Goal: Use online tool/utility: Utilize a website feature to perform a specific function

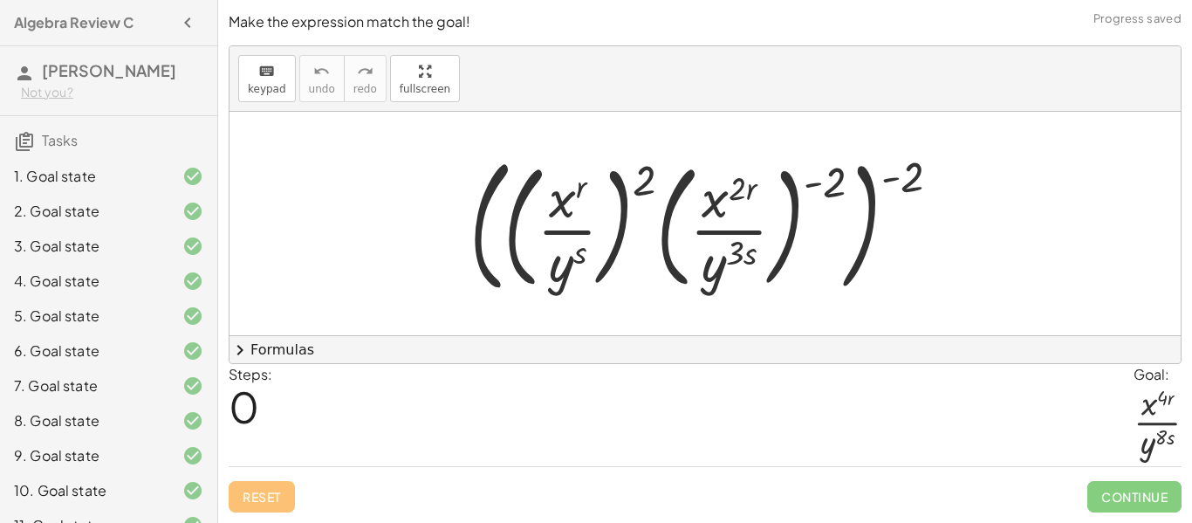
scroll to position [1039, 0]
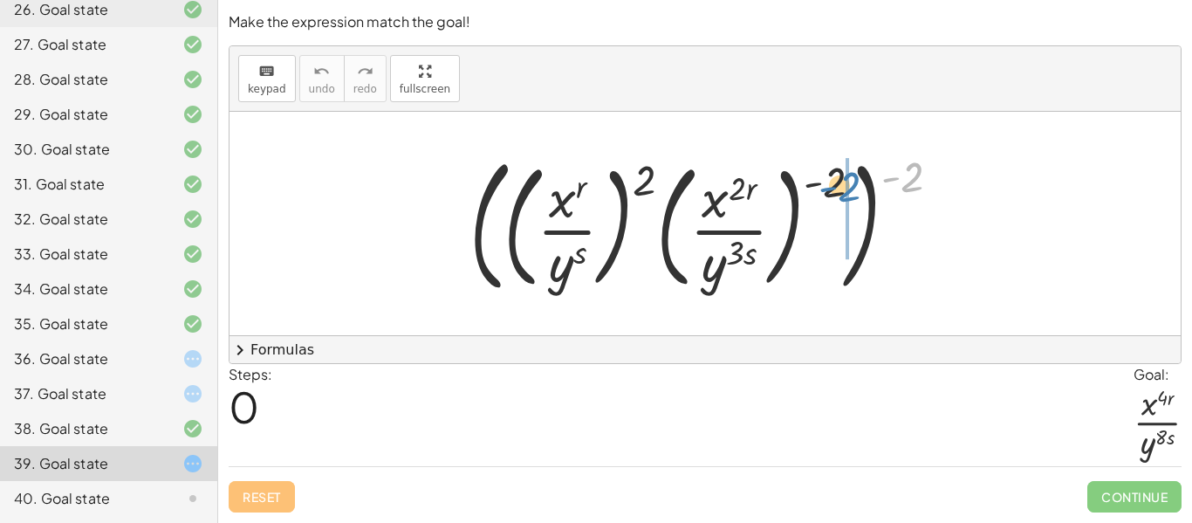
drag, startPoint x: 906, startPoint y: 180, endPoint x: 844, endPoint y: 189, distance: 63.5
click at [844, 189] on div at bounding box center [712, 223] width 502 height 155
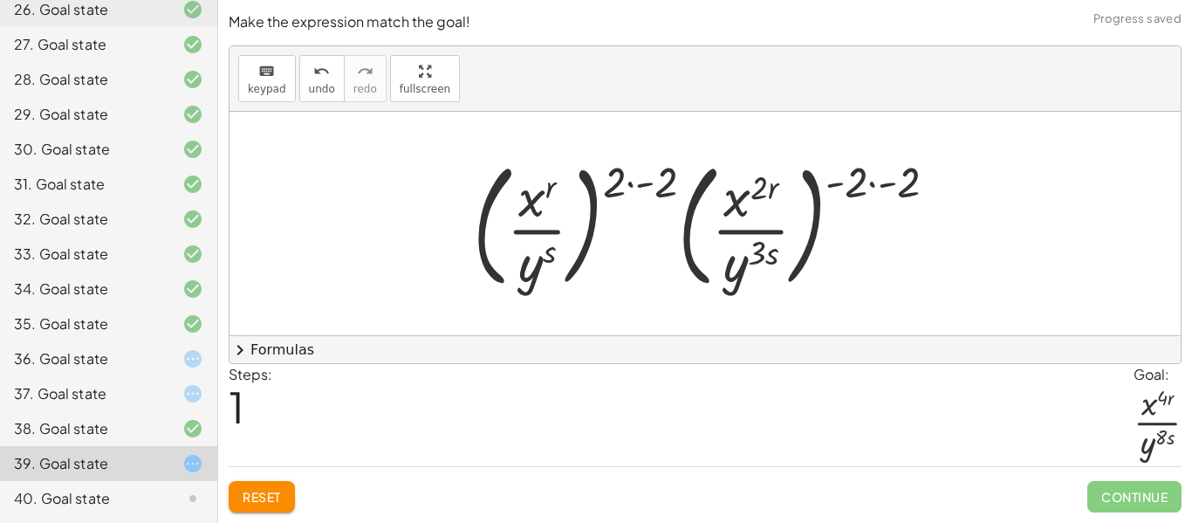
click at [638, 179] on div at bounding box center [711, 223] width 495 height 145
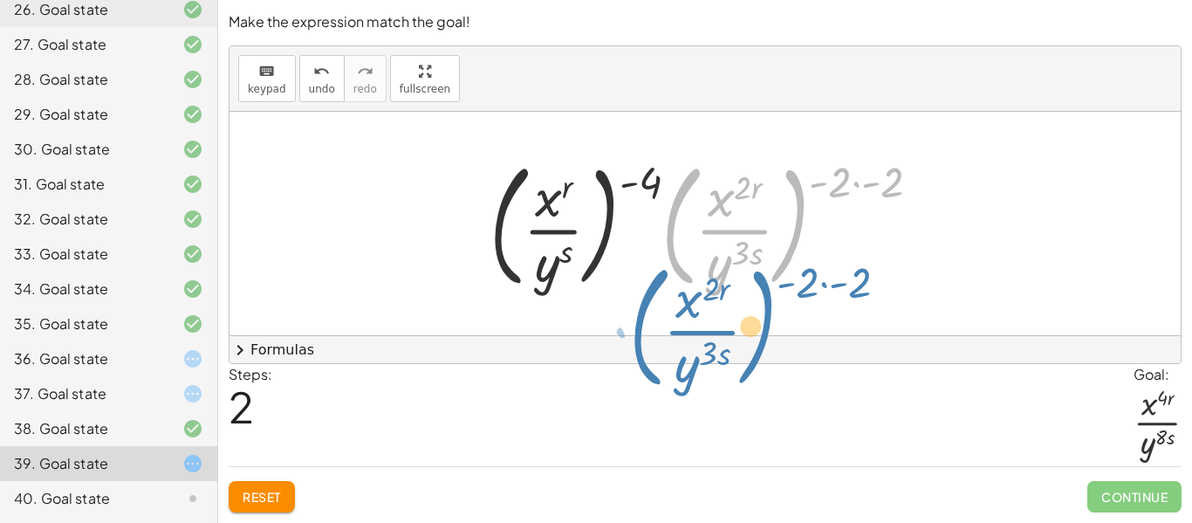
drag, startPoint x: 797, startPoint y: 205, endPoint x: 790, endPoint y: 289, distance: 84.1
click at [790, 289] on div at bounding box center [711, 223] width 461 height 145
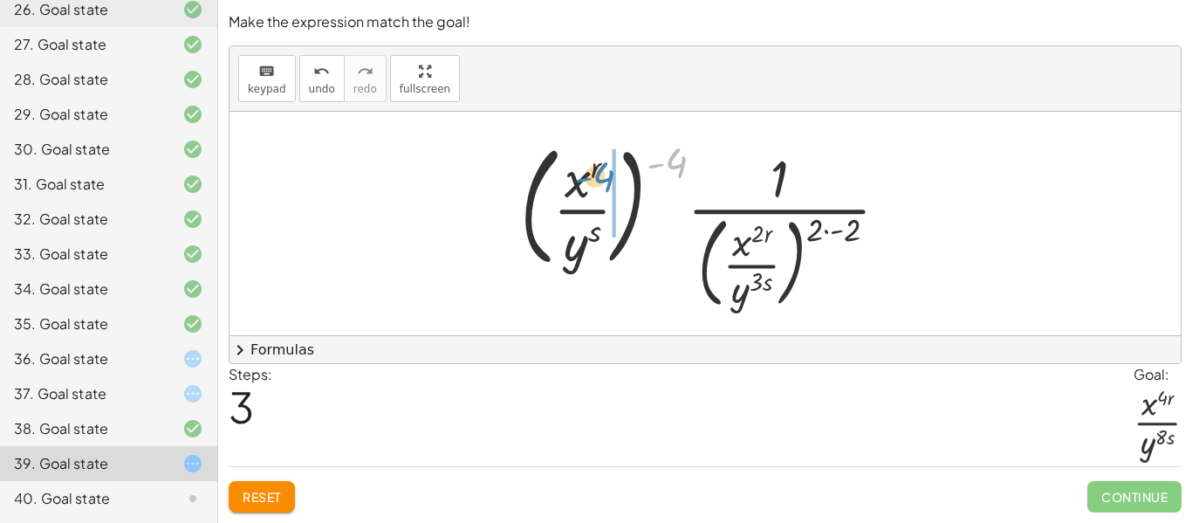
drag, startPoint x: 664, startPoint y: 168, endPoint x: 591, endPoint y: 181, distance: 73.7
click at [591, 181] on div at bounding box center [711, 223] width 400 height 181
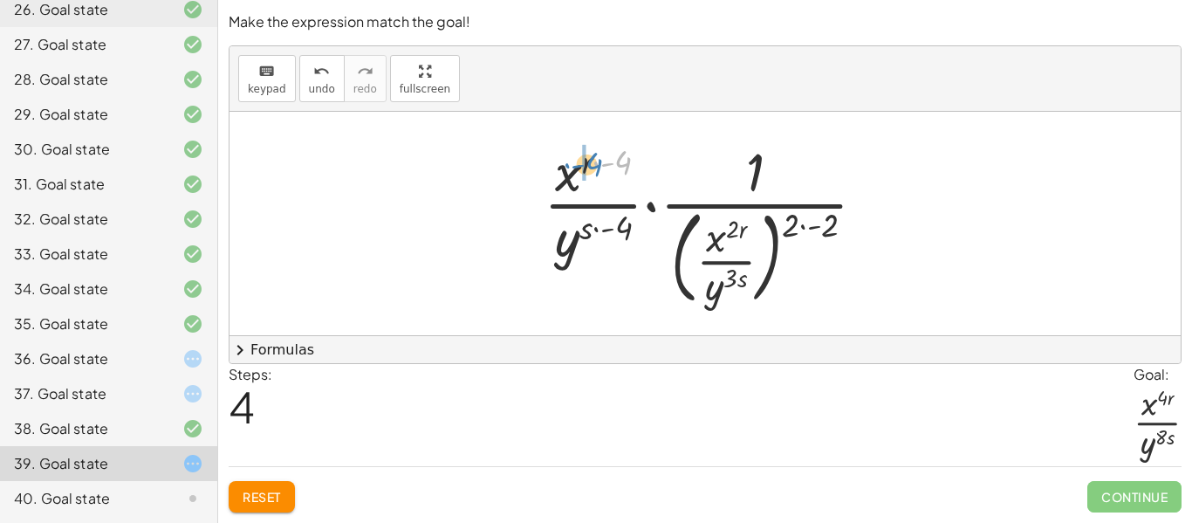
drag, startPoint x: 625, startPoint y: 164, endPoint x: 596, endPoint y: 166, distance: 28.8
click at [596, 166] on div at bounding box center [712, 223] width 354 height 176
drag, startPoint x: 623, startPoint y: 229, endPoint x: 583, endPoint y: 229, distance: 40.1
click at [583, 229] on div at bounding box center [712, 223] width 354 height 176
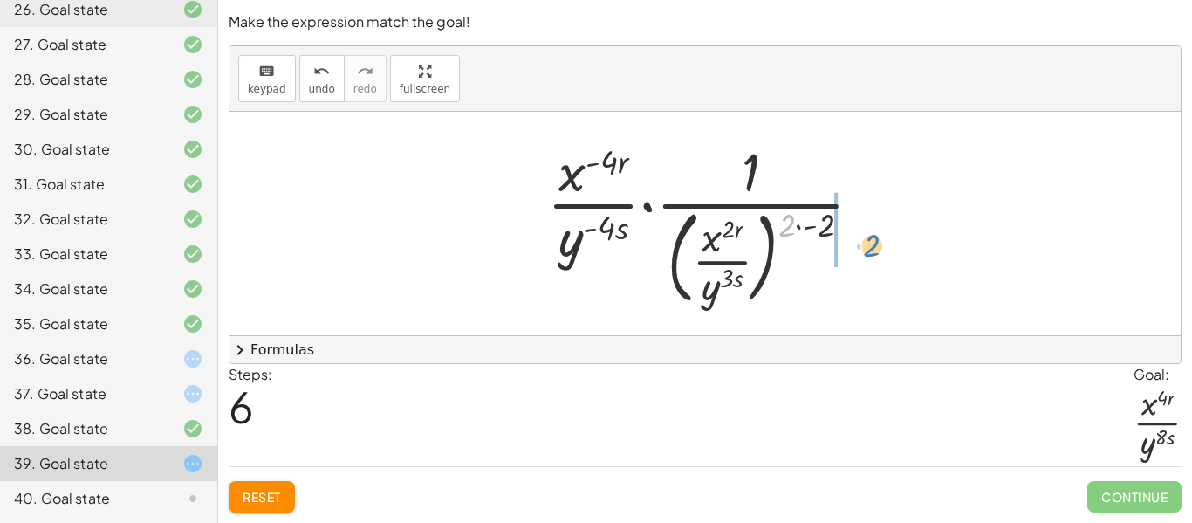
drag, startPoint x: 795, startPoint y: 227, endPoint x: 829, endPoint y: 238, distance: 35.9
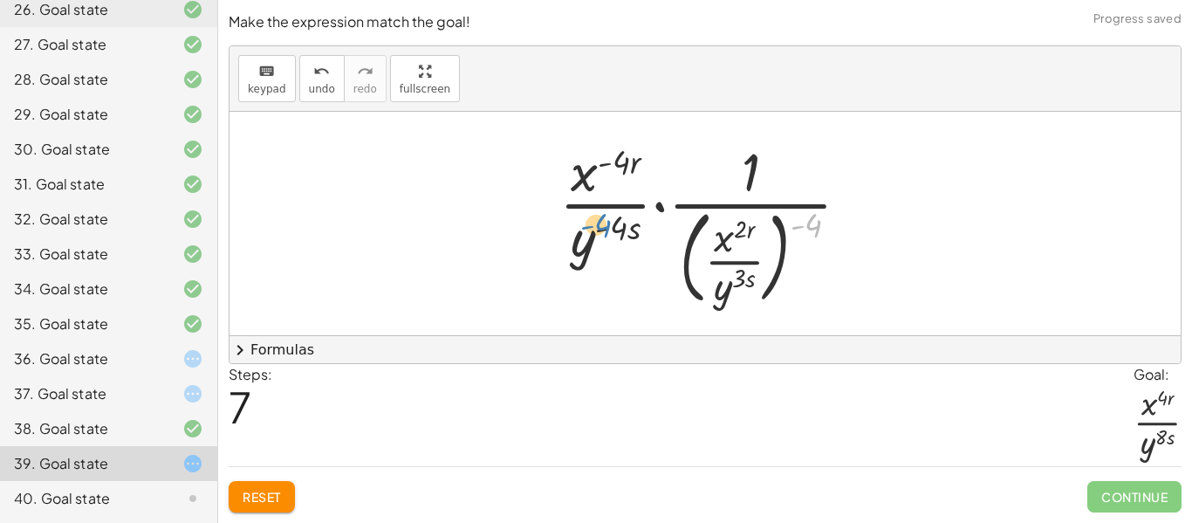
drag, startPoint x: 810, startPoint y: 229, endPoint x: 601, endPoint y: 230, distance: 209.4
click at [601, 230] on div at bounding box center [711, 223] width 322 height 176
drag, startPoint x: 817, startPoint y: 232, endPoint x: 764, endPoint y: 251, distance: 55.8
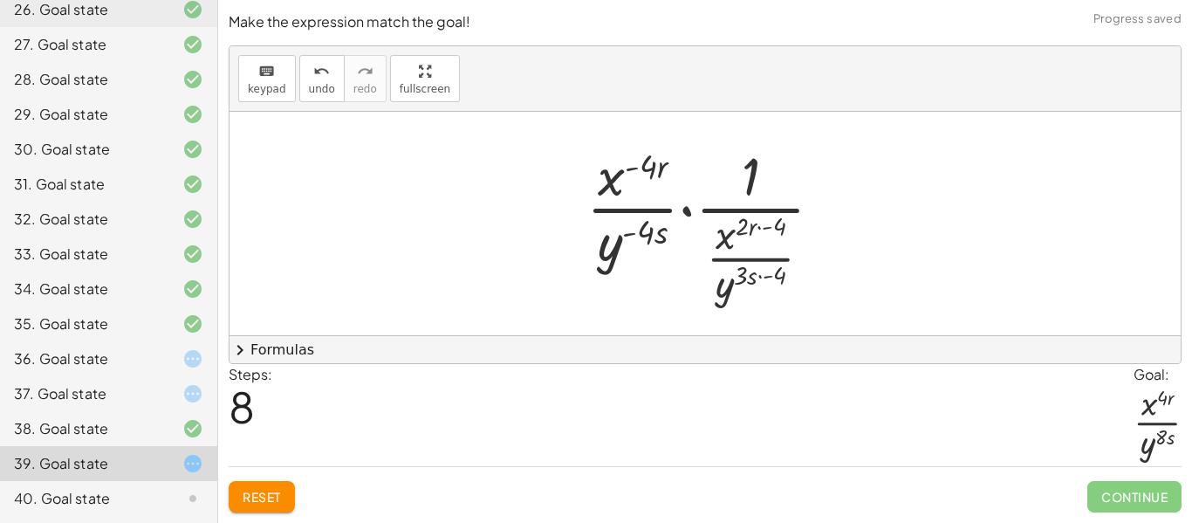
click at [760, 282] on div at bounding box center [712, 224] width 268 height 168
click at [762, 229] on div at bounding box center [712, 224] width 268 height 168
click at [267, 482] on button "Reset" at bounding box center [262, 496] width 66 height 31
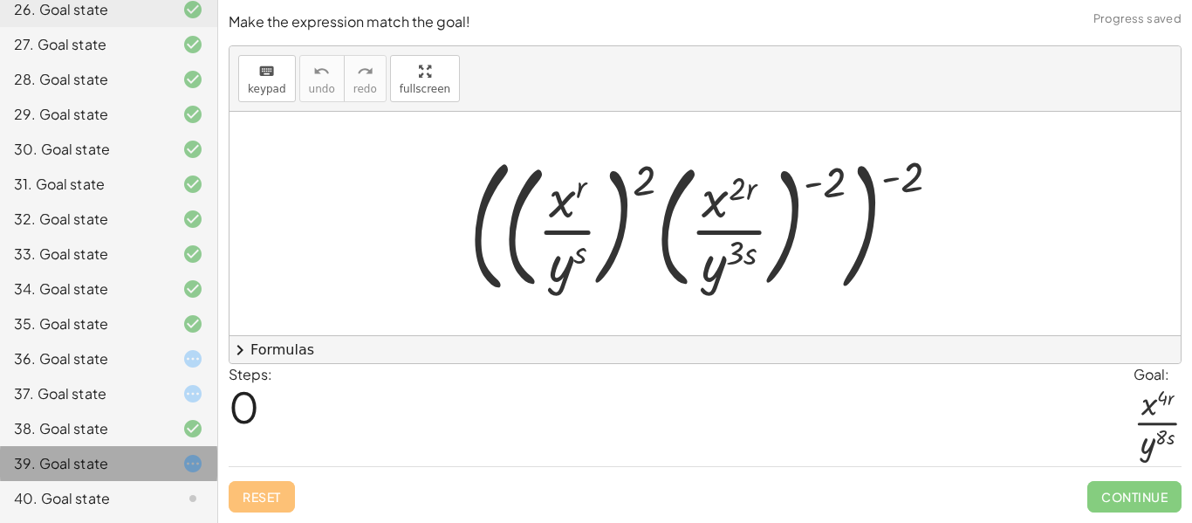
click at [178, 463] on div at bounding box center [178, 463] width 49 height 21
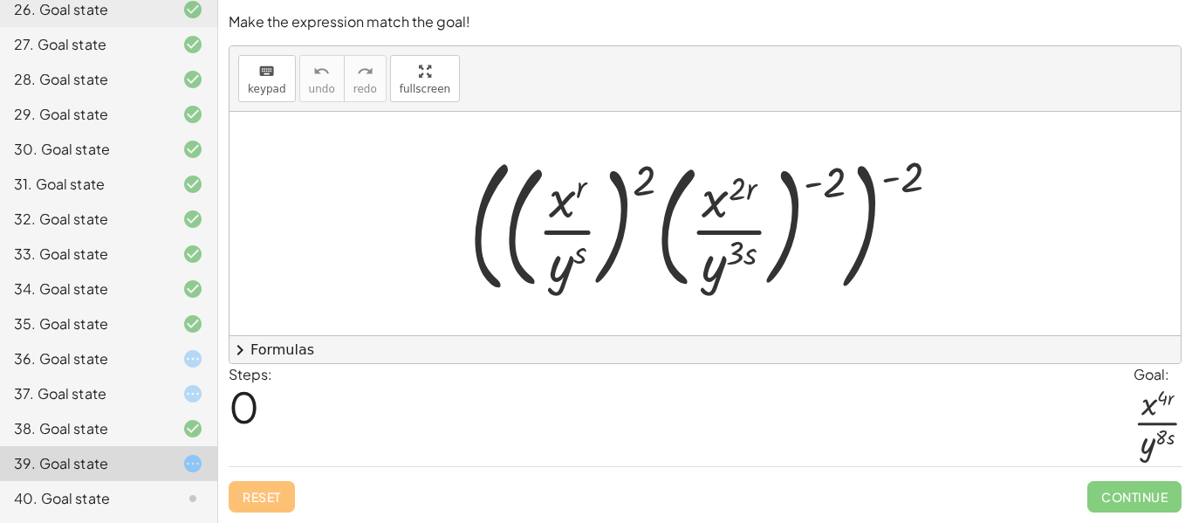
click at [198, 496] on icon at bounding box center [192, 498] width 21 height 21
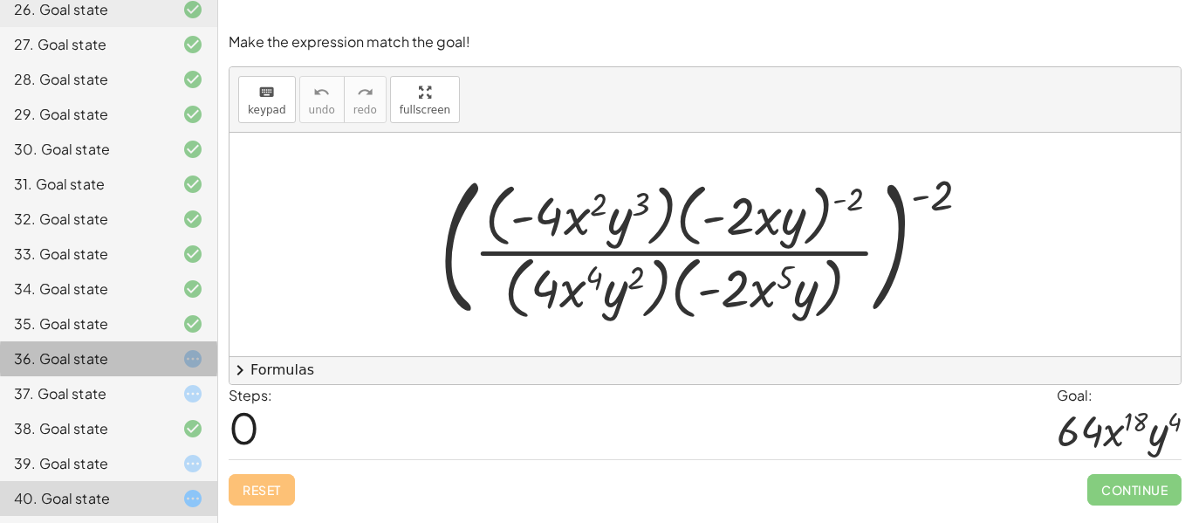
click at [166, 359] on div at bounding box center [178, 358] width 49 height 21
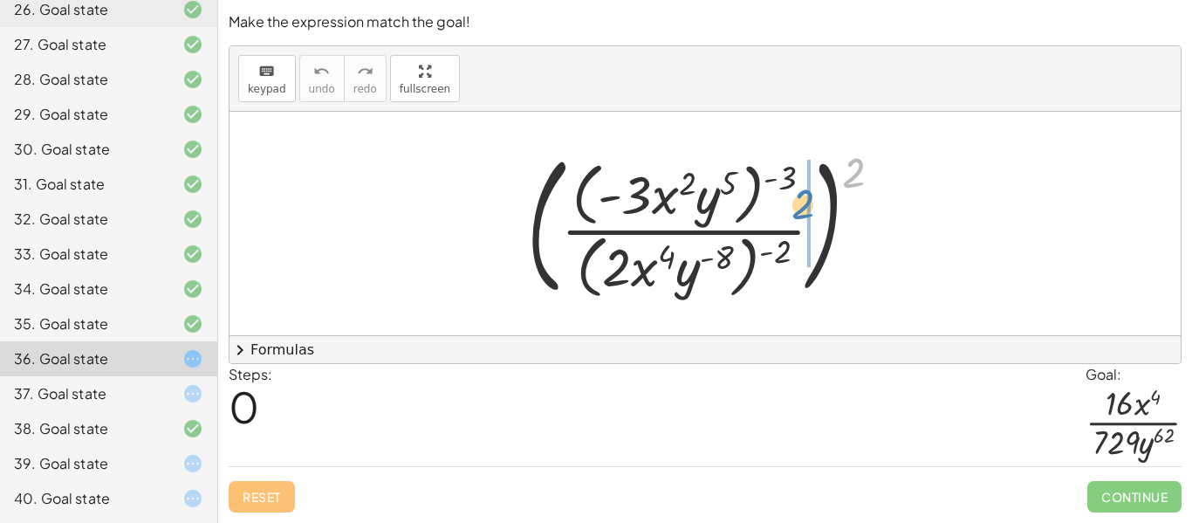
drag, startPoint x: 859, startPoint y: 170, endPoint x: 810, endPoint y: 203, distance: 59.0
click at [810, 203] on div at bounding box center [711, 223] width 386 height 161
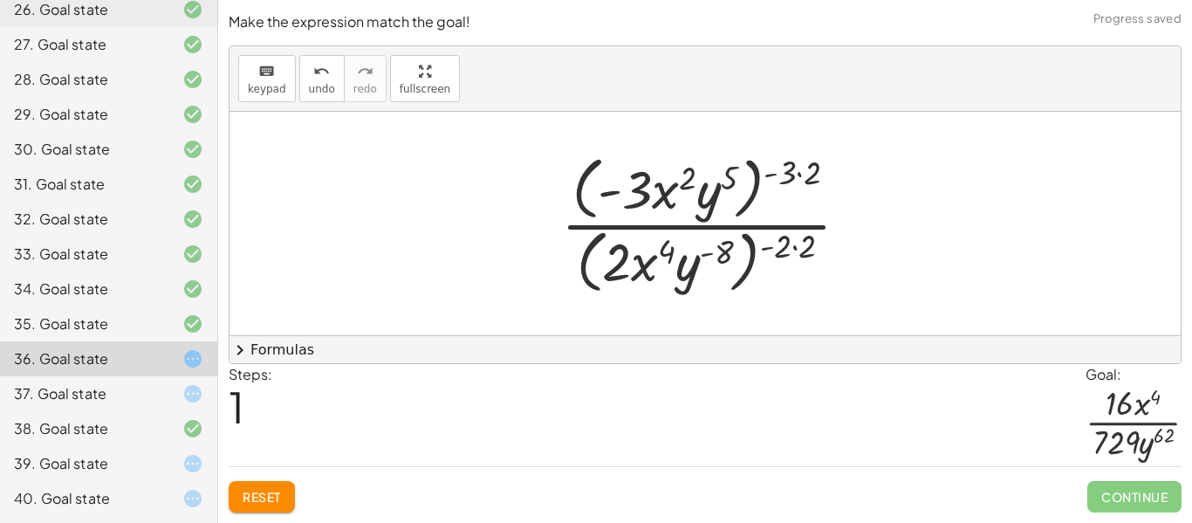
click at [791, 171] on div at bounding box center [711, 223] width 319 height 150
click at [796, 172] on div at bounding box center [711, 223] width 319 height 150
click at [793, 242] on div at bounding box center [711, 223] width 319 height 150
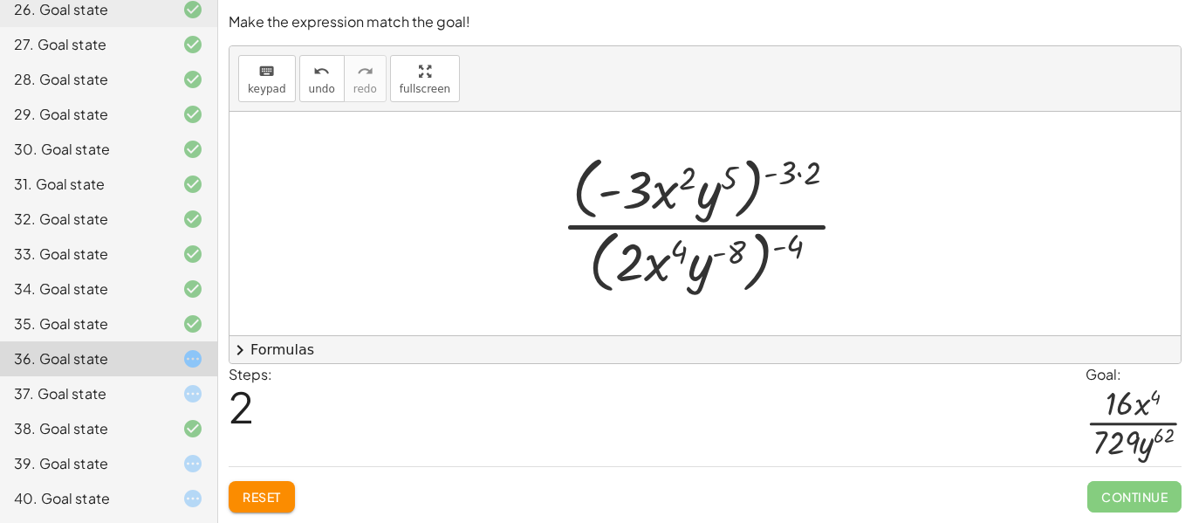
click at [802, 176] on div at bounding box center [711, 223] width 319 height 150
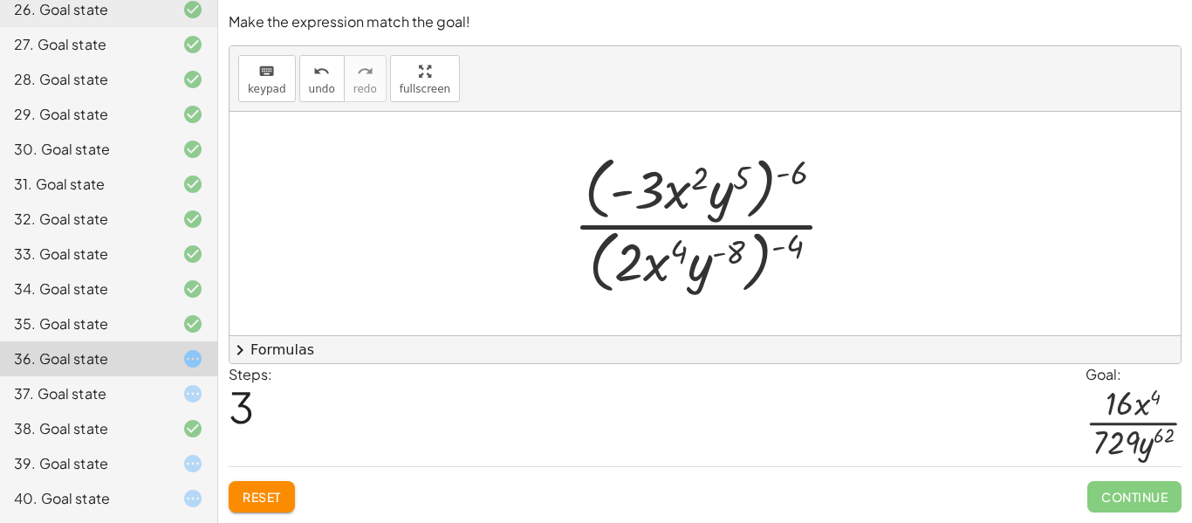
click at [675, 195] on div at bounding box center [711, 223] width 294 height 150
click at [842, 291] on div at bounding box center [711, 223] width 294 height 150
click at [528, 277] on div "( · ( · - 3 · x 2 · y 5 ) ( - 3 ) · ( · 2 · x 4 · y ( - 8 ) ) ( - 2 ) ) 2 · ( ·…" at bounding box center [704, 223] width 951 height 223
click at [253, 502] on span "Reset" at bounding box center [262, 497] width 38 height 16
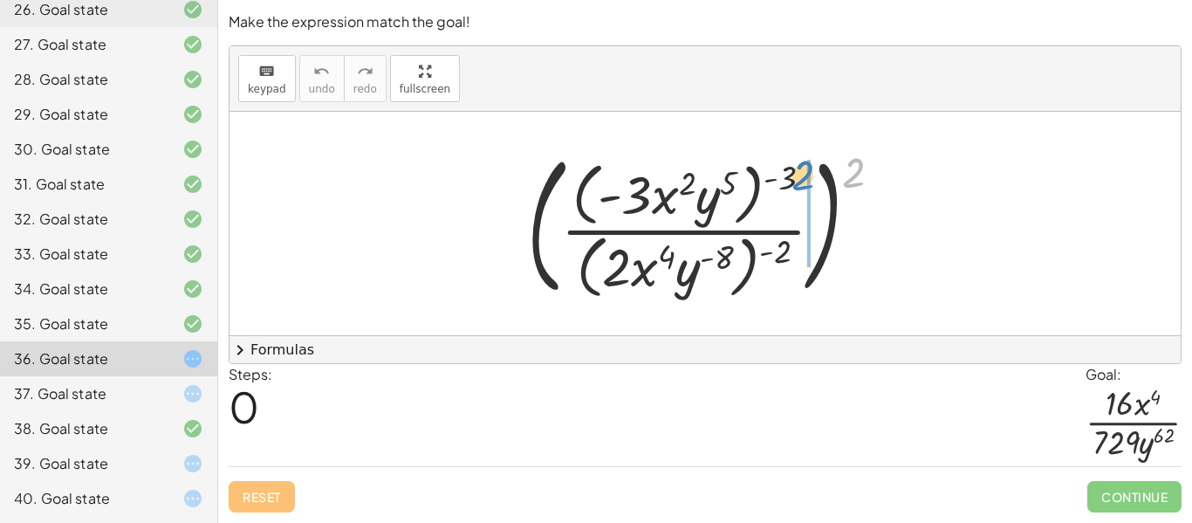
drag, startPoint x: 848, startPoint y: 175, endPoint x: 795, endPoint y: 178, distance: 53.3
click at [795, 178] on div at bounding box center [711, 223] width 386 height 161
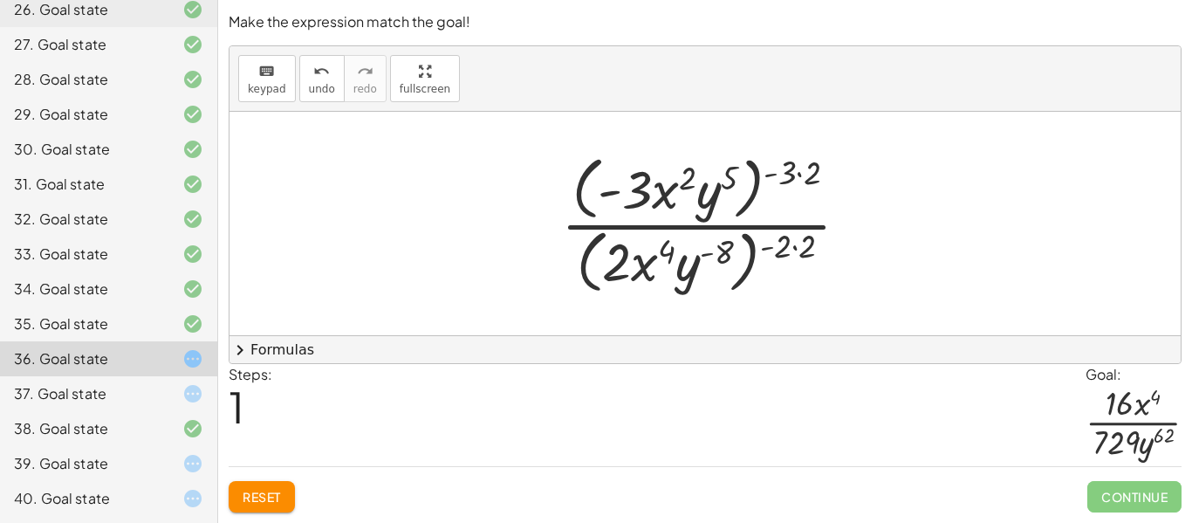
click at [728, 174] on div at bounding box center [711, 223] width 319 height 150
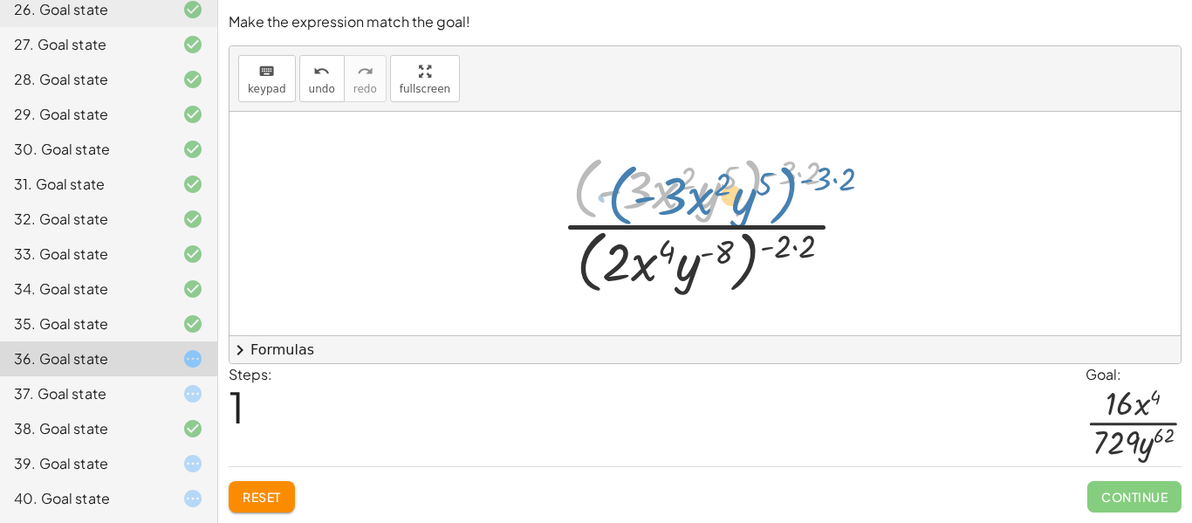
drag, startPoint x: 753, startPoint y: 185, endPoint x: 783, endPoint y: 185, distance: 29.7
click at [783, 185] on div at bounding box center [711, 223] width 319 height 150
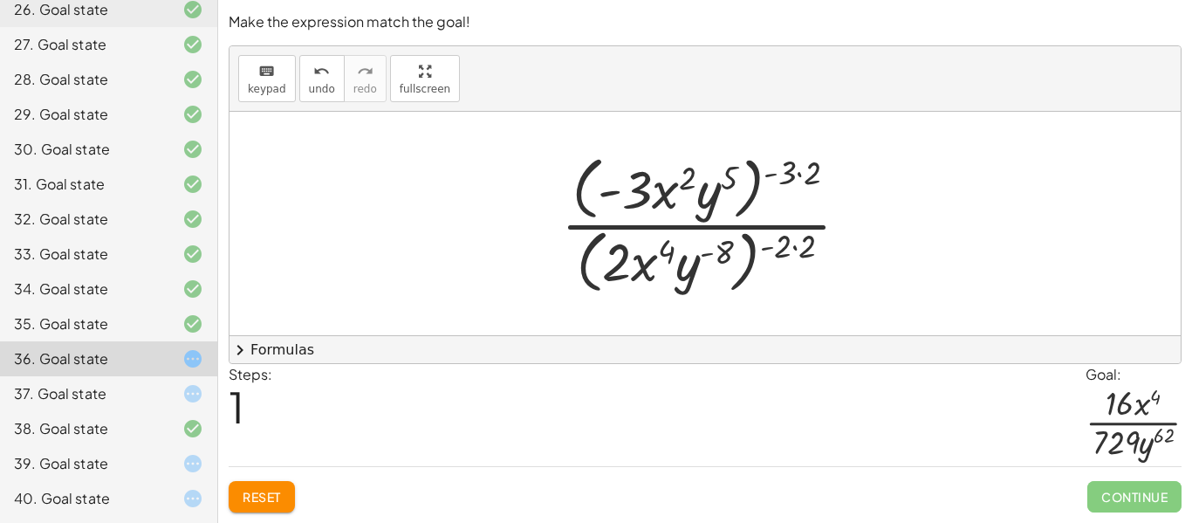
click at [800, 177] on div at bounding box center [711, 223] width 319 height 150
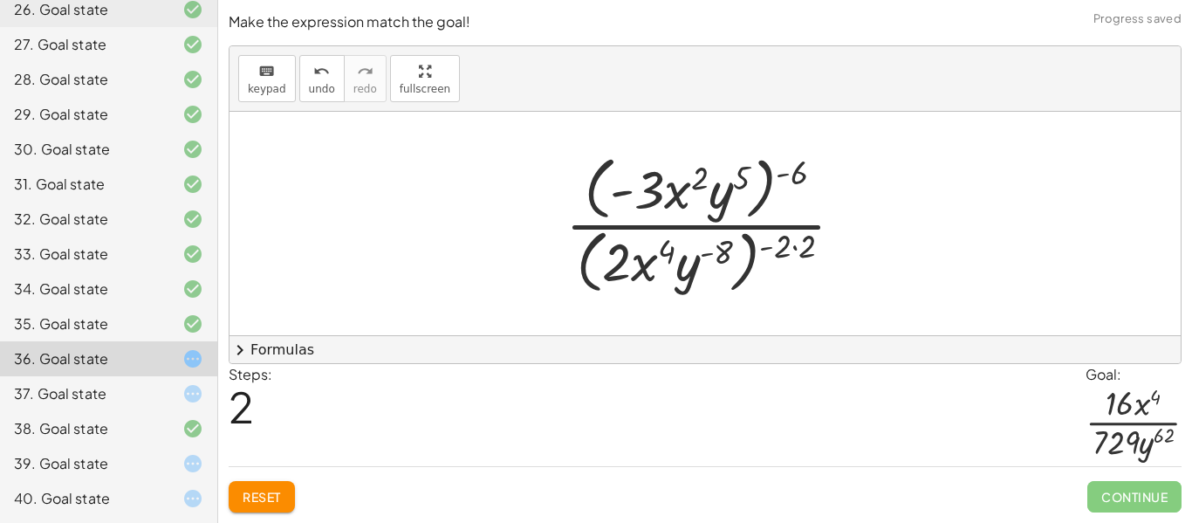
click at [683, 183] on div at bounding box center [712, 223] width 310 height 150
drag, startPoint x: 717, startPoint y: 203, endPoint x: 790, endPoint y: 195, distance: 73.8
click at [790, 195] on div at bounding box center [712, 223] width 310 height 150
click at [797, 249] on div at bounding box center [712, 223] width 310 height 150
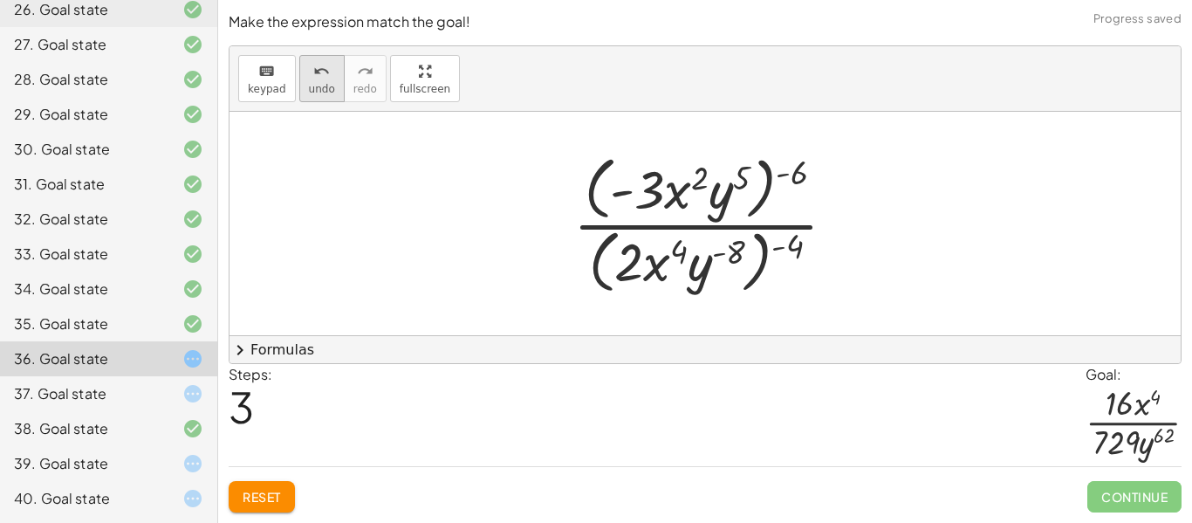
click at [313, 77] on icon "undo" at bounding box center [321, 71] width 17 height 21
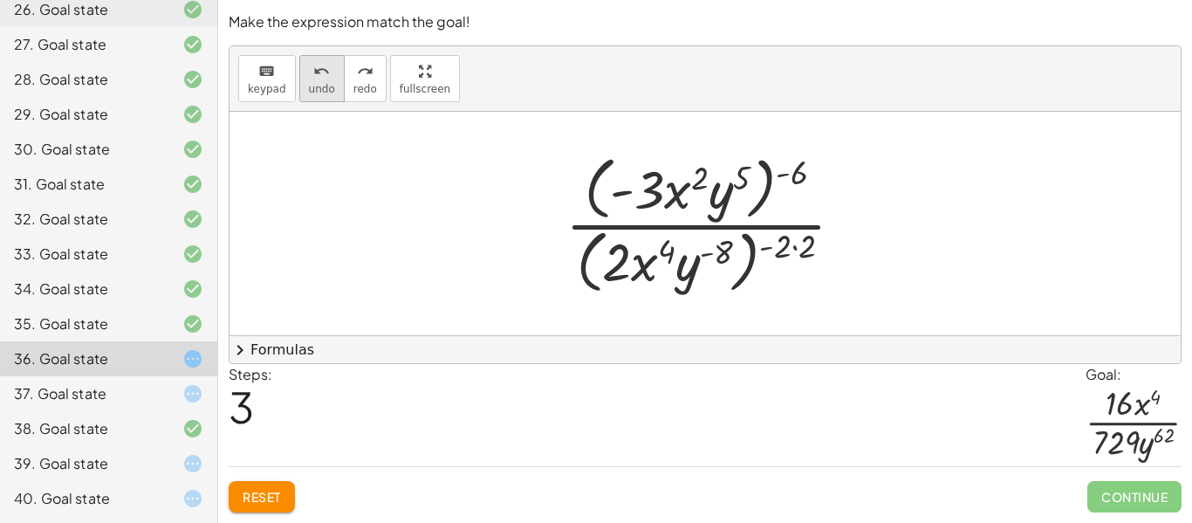
click at [309, 83] on span "undo" at bounding box center [322, 89] width 26 height 12
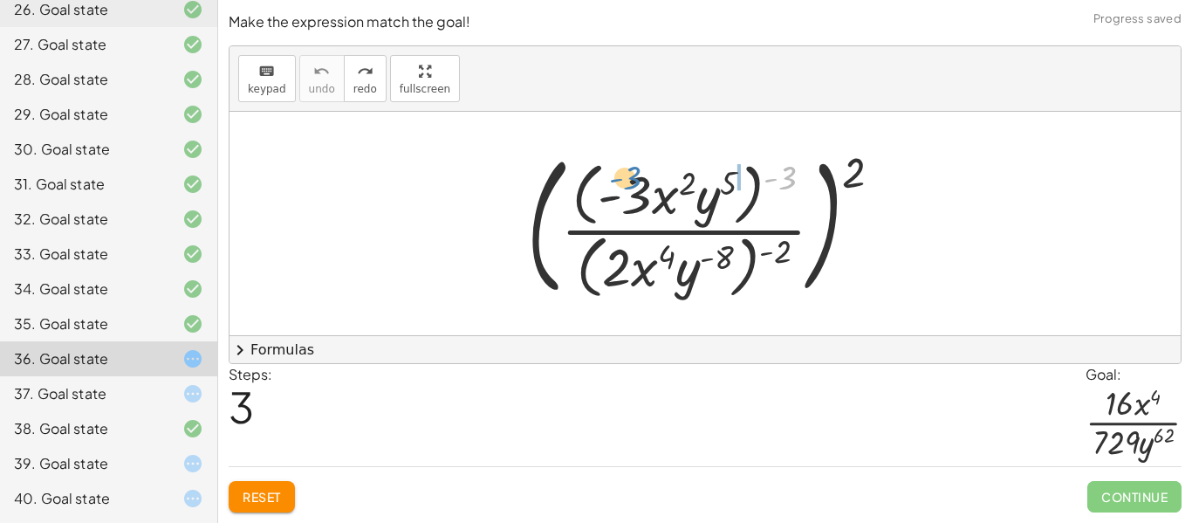
drag, startPoint x: 786, startPoint y: 181, endPoint x: 620, endPoint y: 181, distance: 165.8
click at [620, 181] on div at bounding box center [711, 223] width 386 height 161
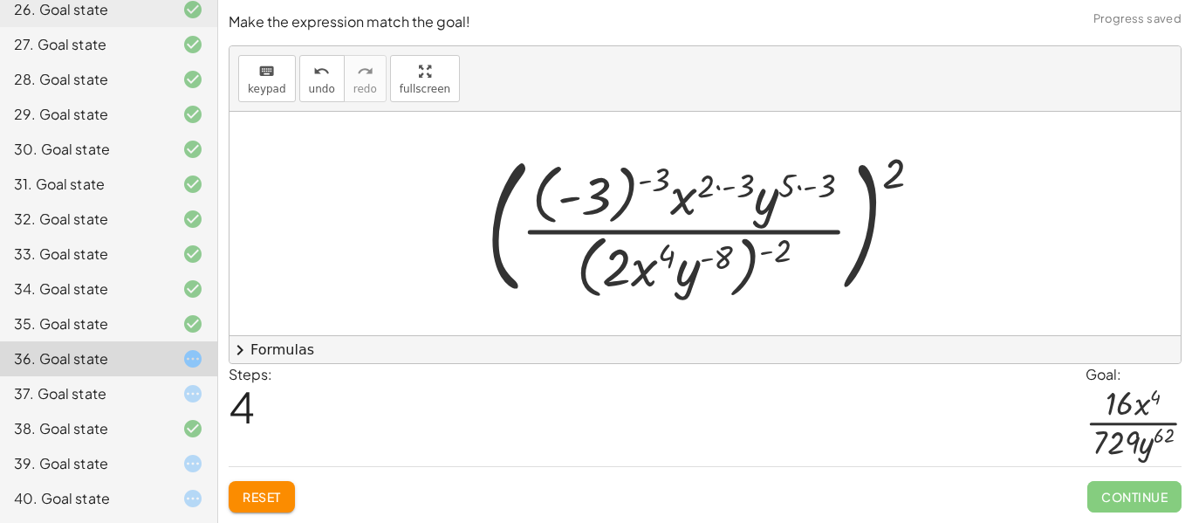
click at [719, 195] on div at bounding box center [711, 223] width 466 height 158
click at [723, 184] on div at bounding box center [711, 223] width 466 height 158
click at [713, 186] on div at bounding box center [711, 223] width 466 height 158
click at [721, 188] on div at bounding box center [711, 223] width 466 height 158
click at [718, 190] on div at bounding box center [711, 223] width 466 height 158
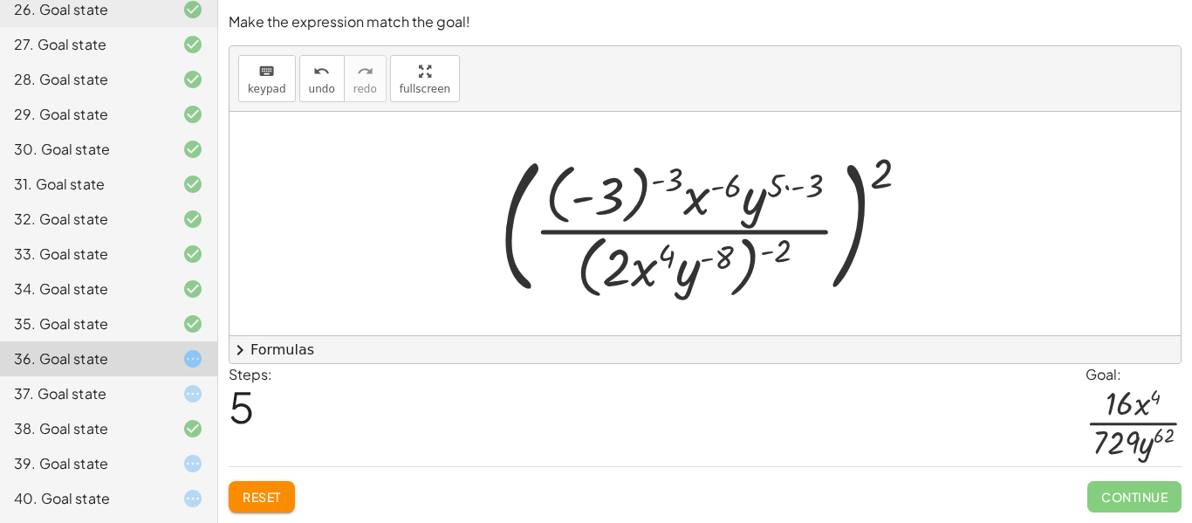
click at [800, 188] on div at bounding box center [711, 223] width 441 height 158
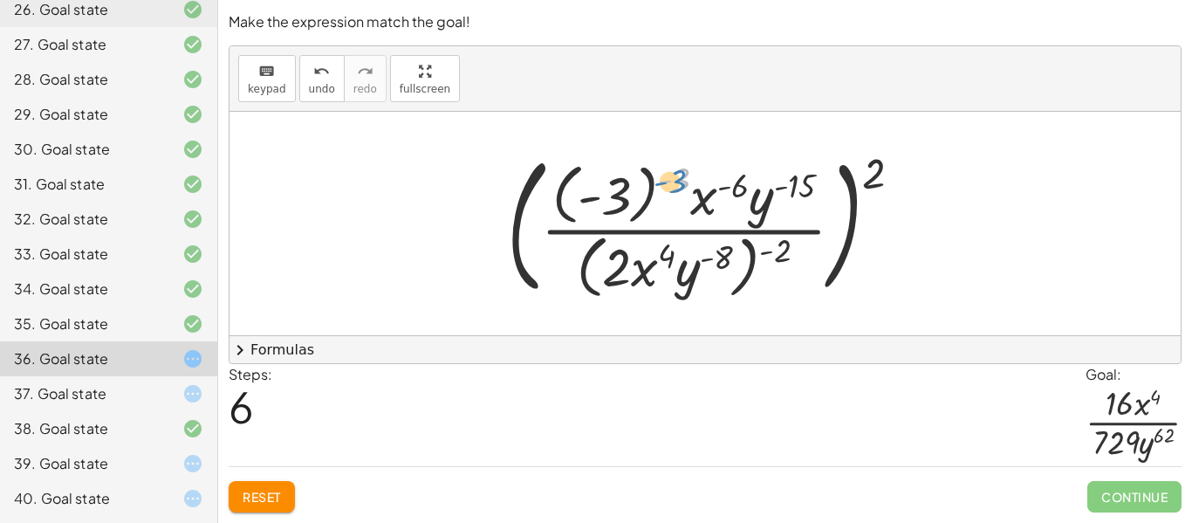
click at [674, 188] on div at bounding box center [711, 223] width 427 height 158
click at [732, 187] on div at bounding box center [711, 223] width 427 height 158
click at [706, 193] on div at bounding box center [711, 223] width 427 height 158
drag, startPoint x: 876, startPoint y: 175, endPoint x: 823, endPoint y: 190, distance: 55.2
click at [823, 190] on div at bounding box center [711, 223] width 427 height 158
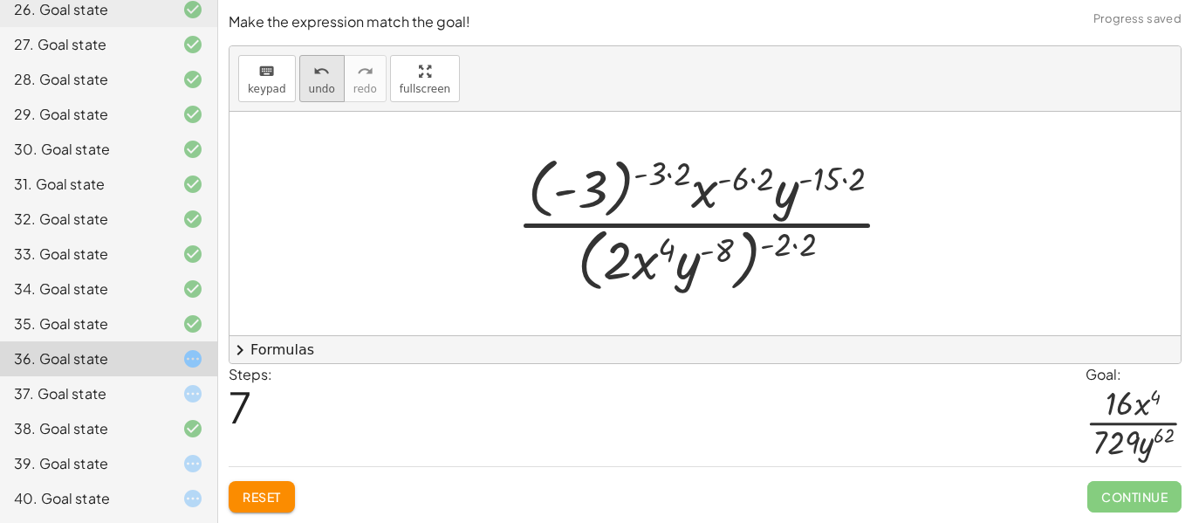
click at [309, 73] on div "undo" at bounding box center [322, 70] width 26 height 21
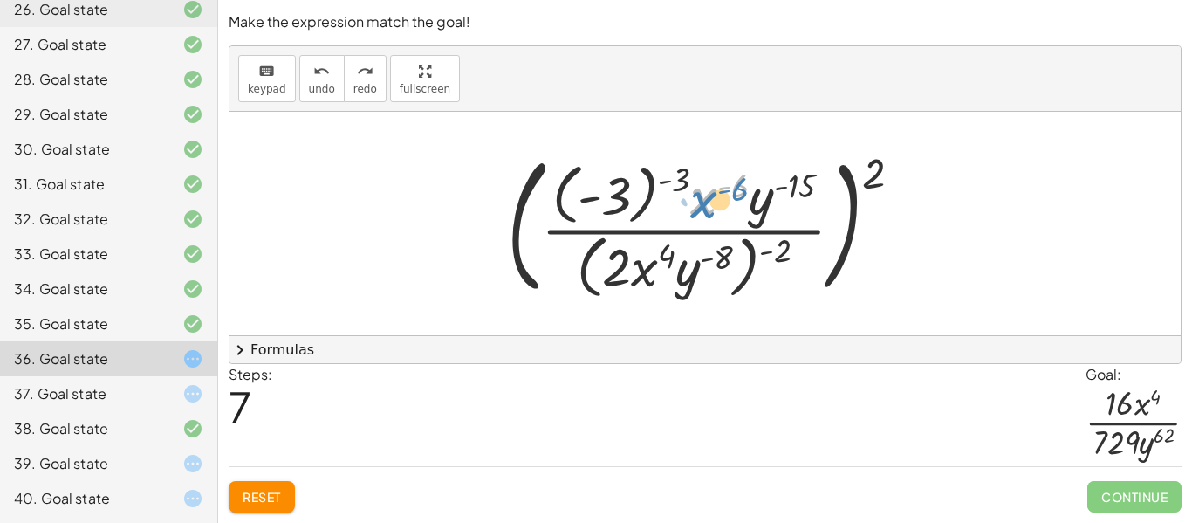
click at [708, 202] on div at bounding box center [711, 223] width 427 height 158
drag, startPoint x: 702, startPoint y: 194, endPoint x: 623, endPoint y: 274, distance: 112.9
click at [623, 274] on div at bounding box center [711, 223] width 427 height 158
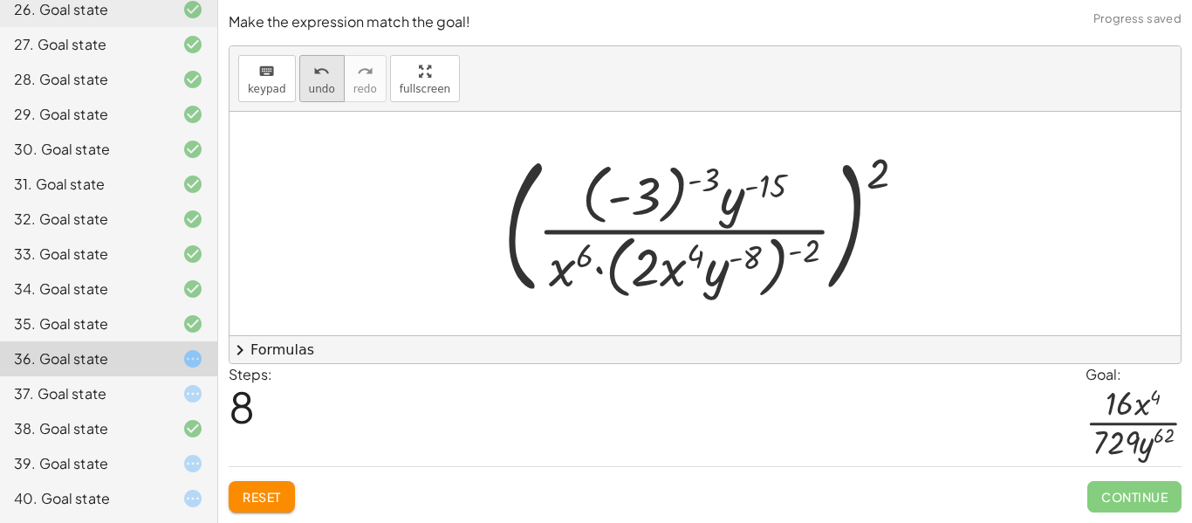
click at [313, 78] on icon "undo" at bounding box center [321, 71] width 17 height 21
click at [315, 79] on icon "undo" at bounding box center [321, 71] width 17 height 21
click at [313, 65] on icon "undo" at bounding box center [321, 71] width 17 height 21
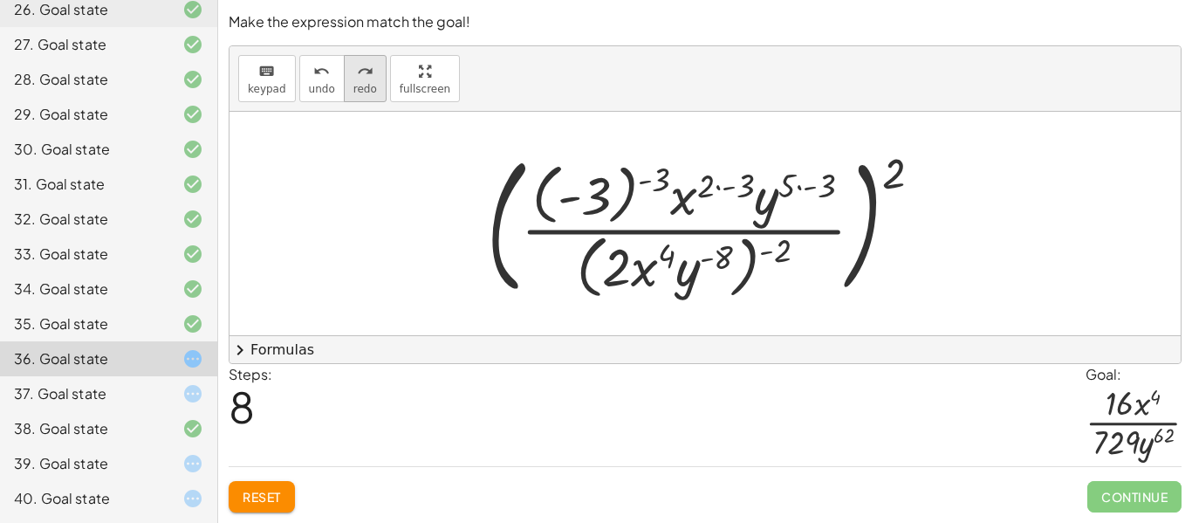
click at [361, 83] on span "redo" at bounding box center [365, 89] width 24 height 12
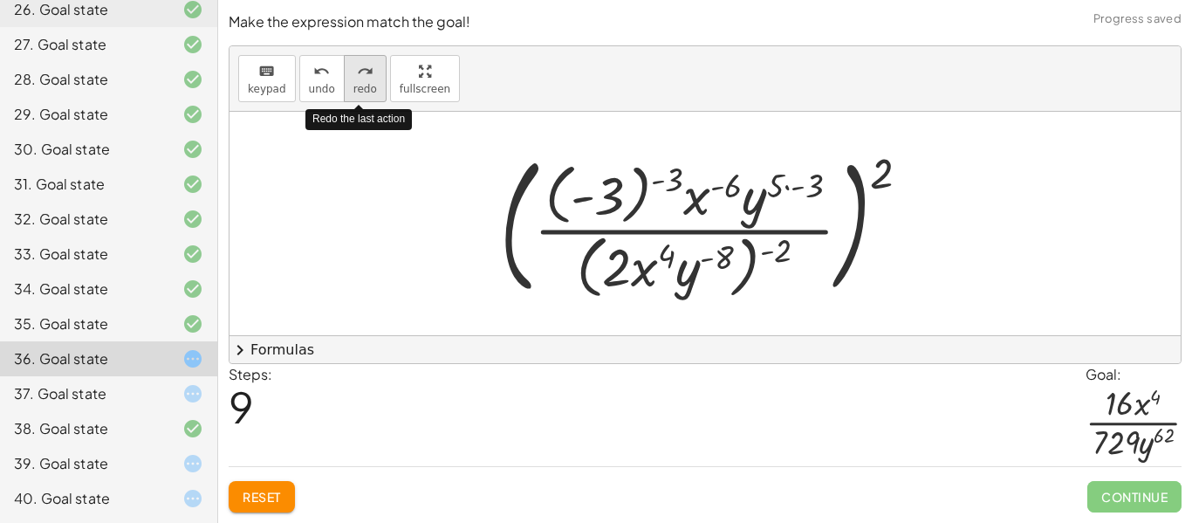
click at [361, 83] on span "redo" at bounding box center [365, 89] width 24 height 12
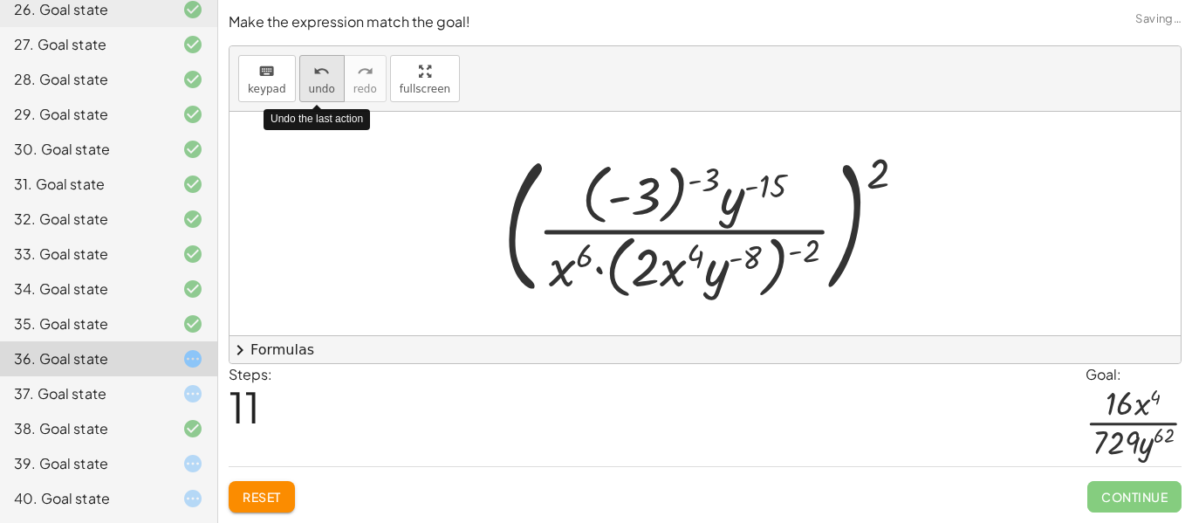
click at [318, 74] on icon "undo" at bounding box center [321, 71] width 17 height 21
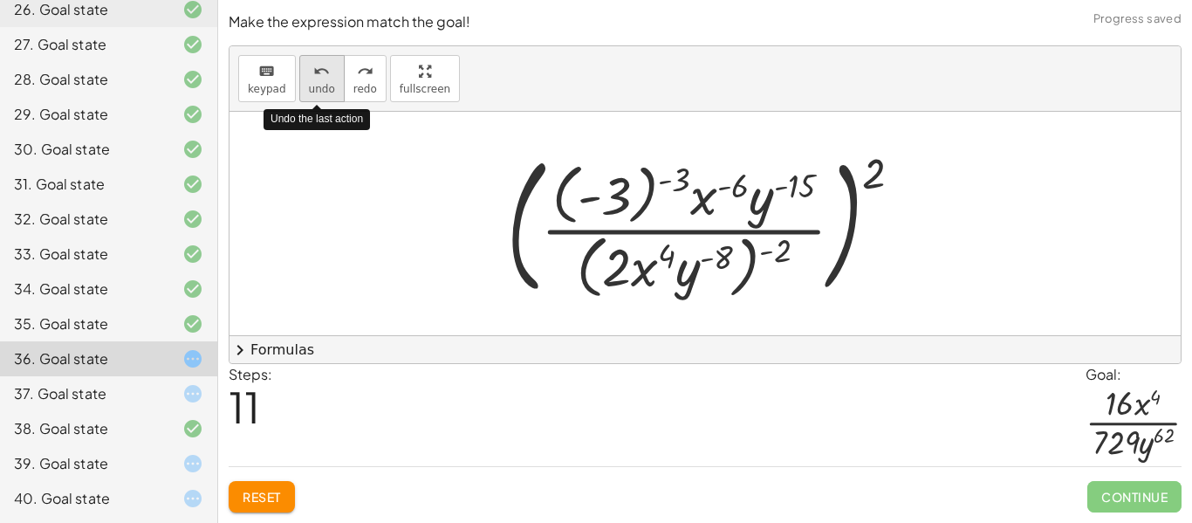
click at [318, 74] on icon "undo" at bounding box center [321, 71] width 17 height 21
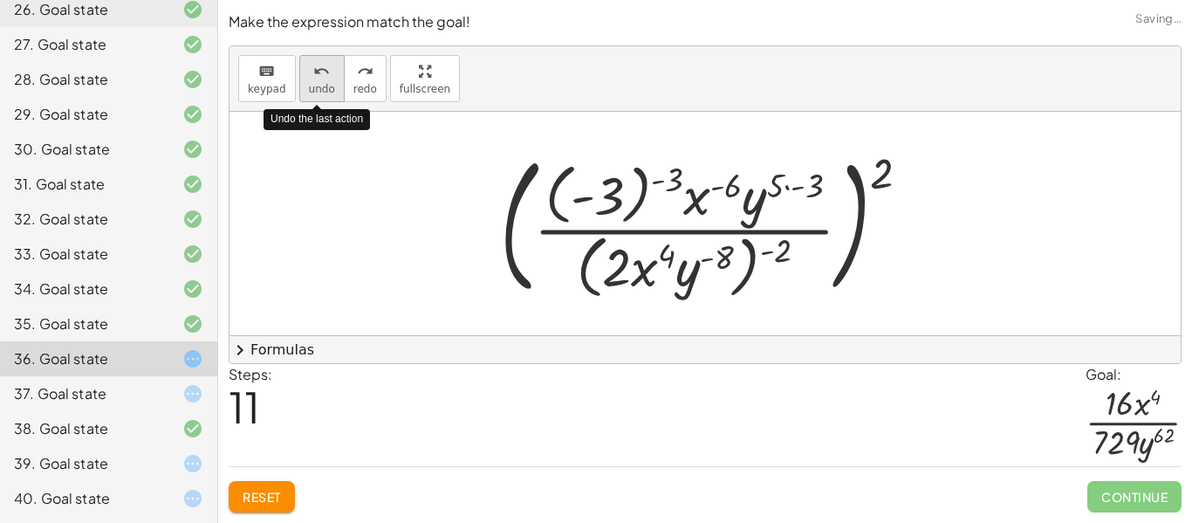
click at [318, 74] on icon "undo" at bounding box center [321, 71] width 17 height 21
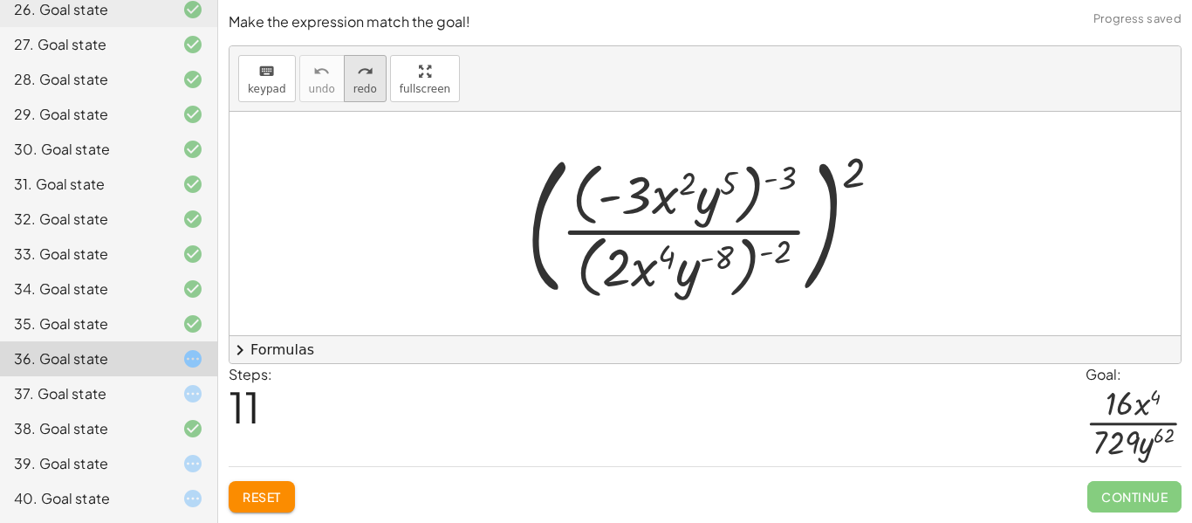
click at [359, 69] on icon "redo" at bounding box center [365, 71] width 17 height 21
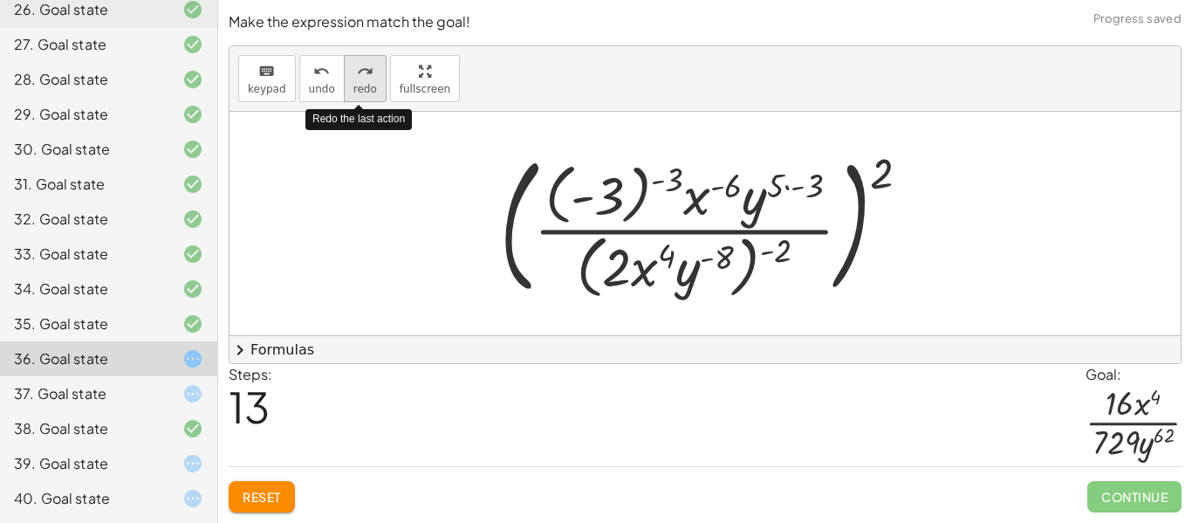
click at [366, 75] on icon "redo" at bounding box center [365, 71] width 17 height 21
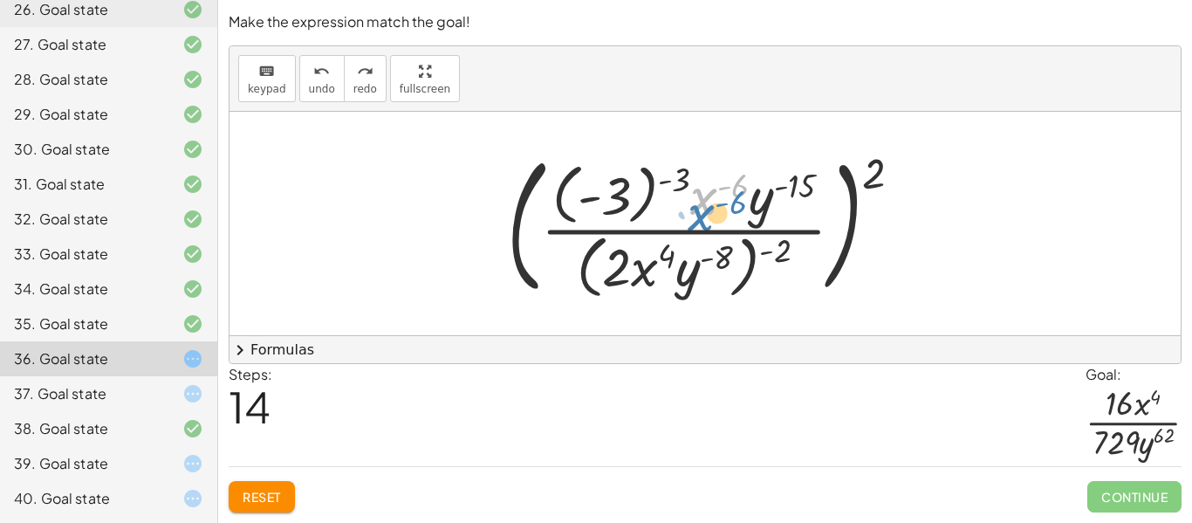
drag, startPoint x: 714, startPoint y: 192, endPoint x: 117, endPoint y: 185, distance: 597.6
click at [714, 199] on div at bounding box center [711, 223] width 427 height 158
